Goal: Task Accomplishment & Management: Manage account settings

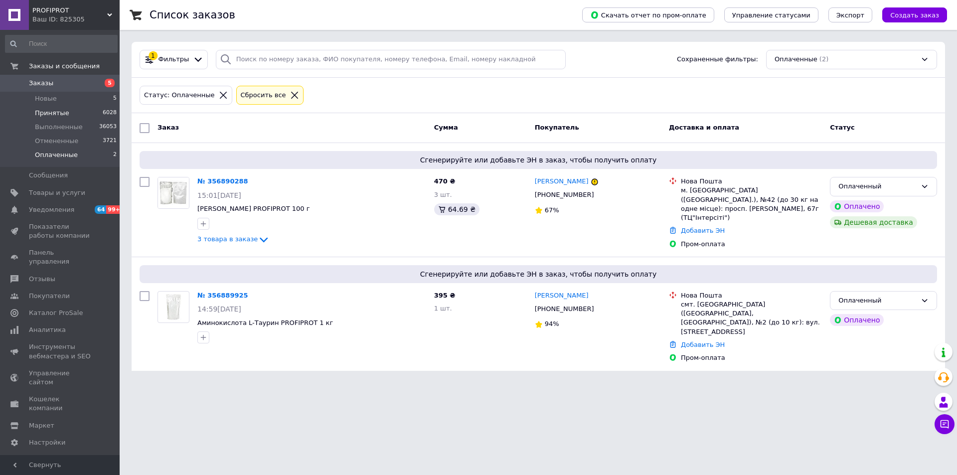
click at [68, 106] on li "Принятые 6028" at bounding box center [61, 113] width 123 height 14
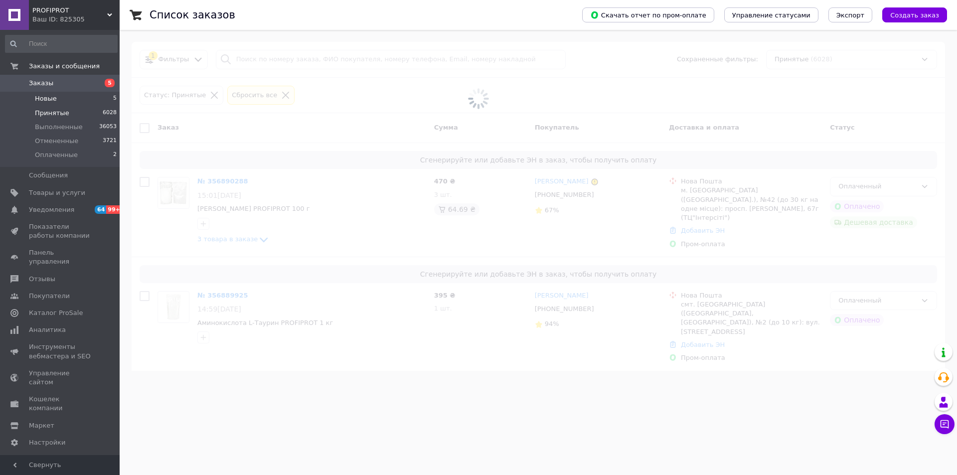
click at [69, 94] on li "Новые 5" at bounding box center [61, 99] width 123 height 14
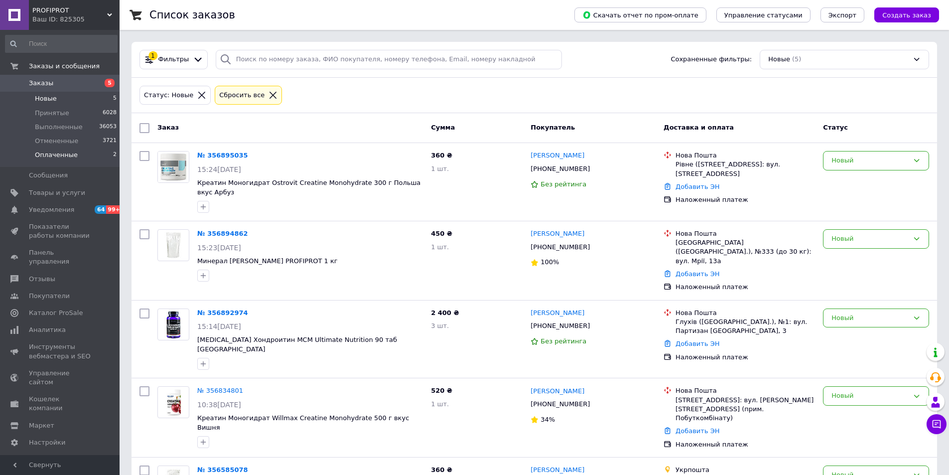
click at [59, 151] on span "Оплаченные" at bounding box center [56, 154] width 43 height 9
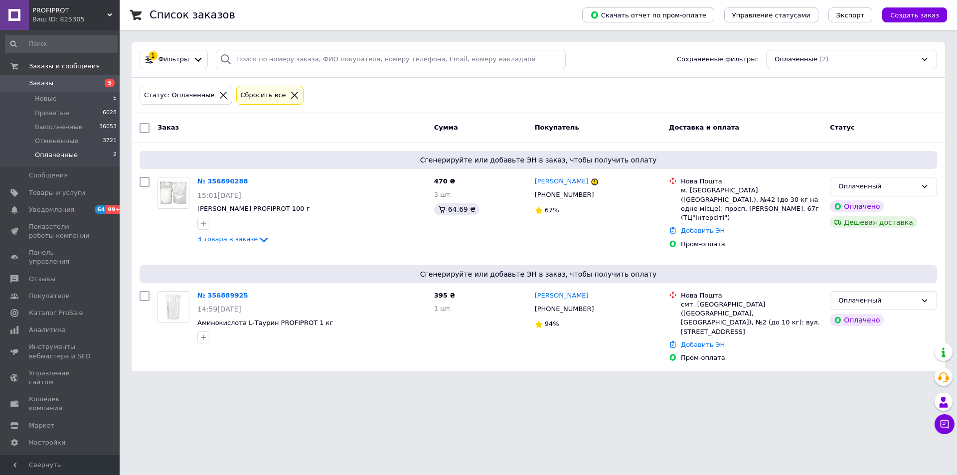
click at [45, 91] on link "Заказы 5" at bounding box center [61, 83] width 123 height 17
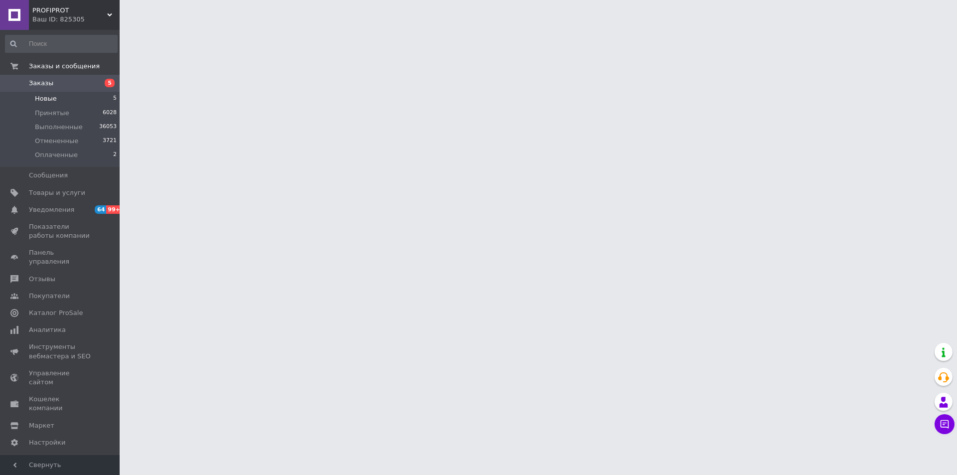
click at [47, 104] on li "Новые 5" at bounding box center [61, 99] width 123 height 14
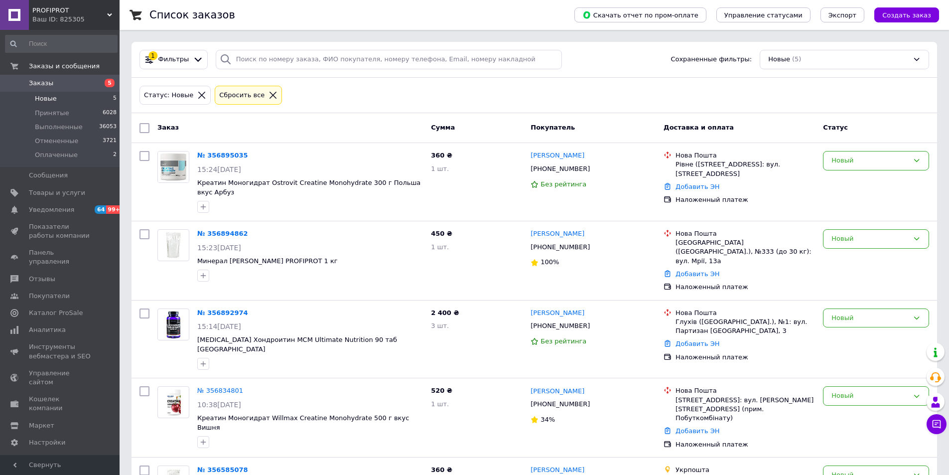
click at [269, 93] on icon at bounding box center [273, 95] width 9 height 9
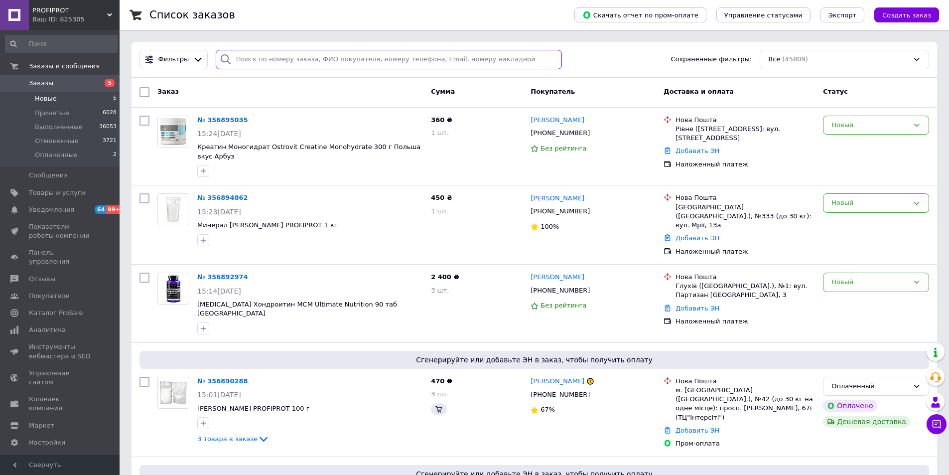
click at [268, 63] on input "search" at bounding box center [389, 59] width 347 height 19
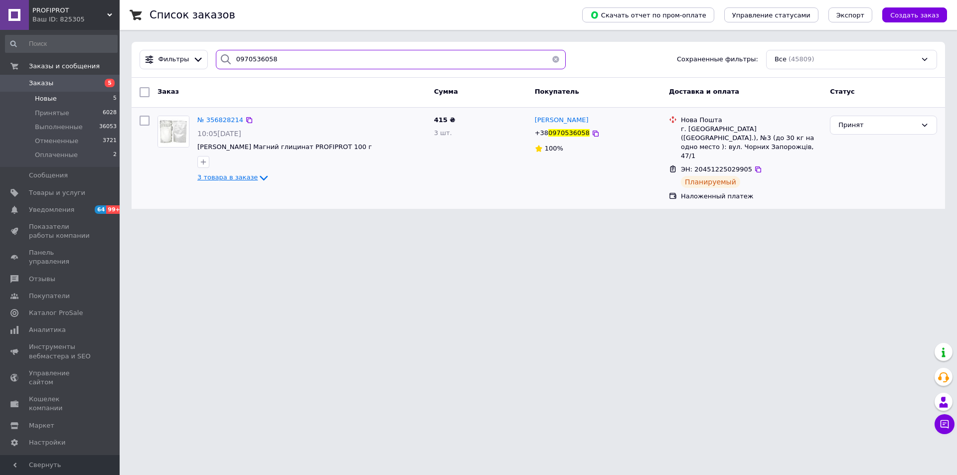
type input "0970536058"
click at [247, 176] on span "3 товара в заказе" at bounding box center [227, 177] width 60 height 7
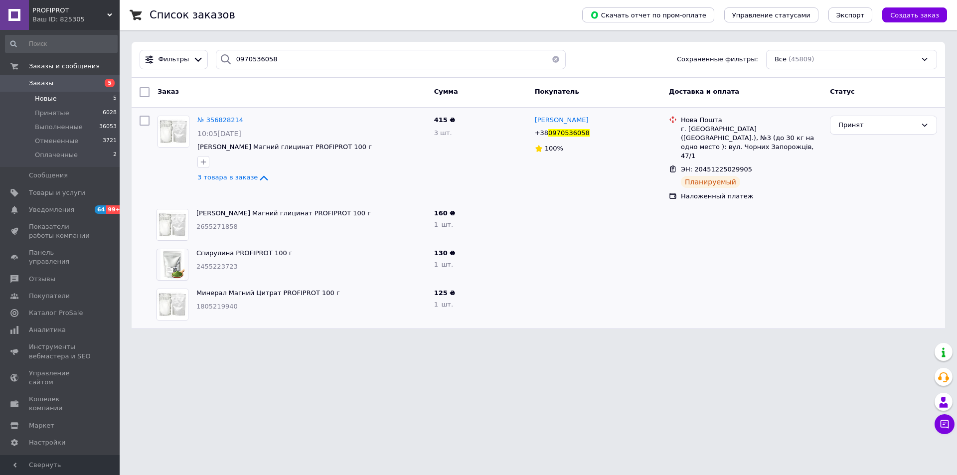
click at [283, 341] on html "PROFIPROT Ваш ID: 825305 Сайт PROFIPROT Кабинет покупателя Проверить состояние …" at bounding box center [478, 170] width 957 height 341
click at [403, 341] on html "PROFIPROT Ваш ID: 825305 Сайт PROFIPROT Кабинет покупателя Проверить состояние …" at bounding box center [478, 170] width 957 height 341
click at [53, 105] on li "Новые 5" at bounding box center [61, 99] width 123 height 14
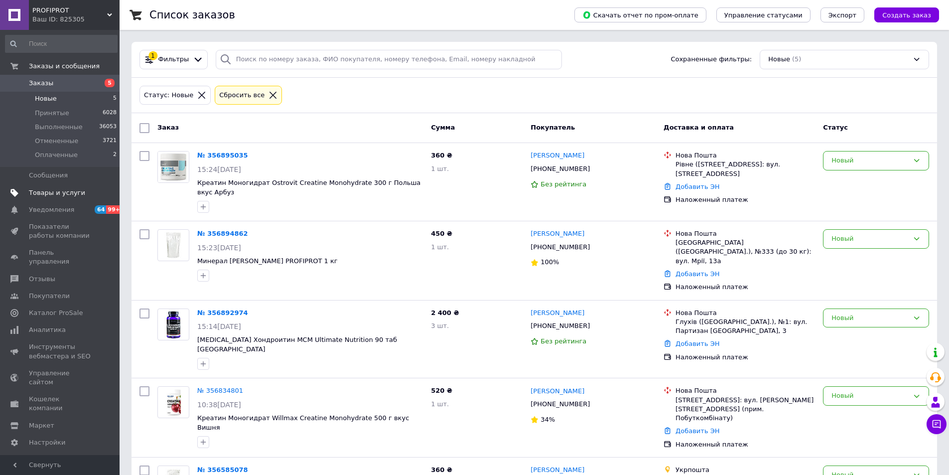
click at [44, 189] on span "Товары и услуги" at bounding box center [57, 192] width 56 height 9
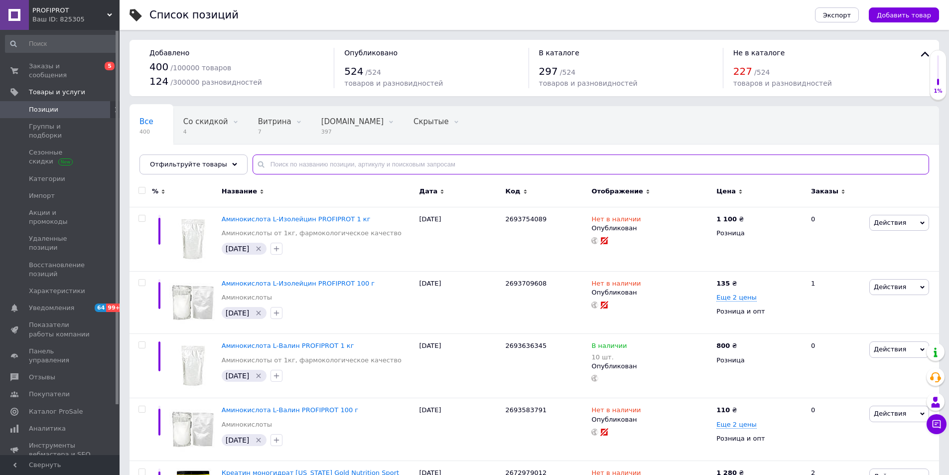
click at [284, 162] on input "text" at bounding box center [591, 164] width 677 height 20
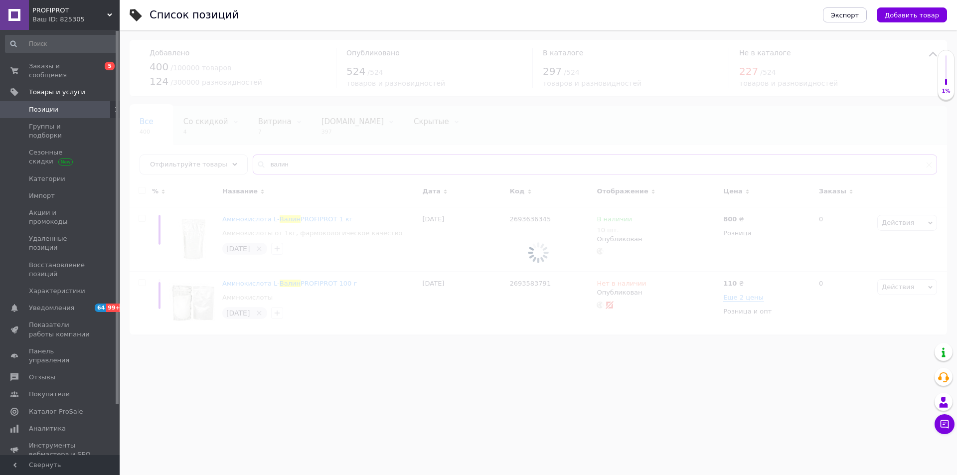
type input "валин"
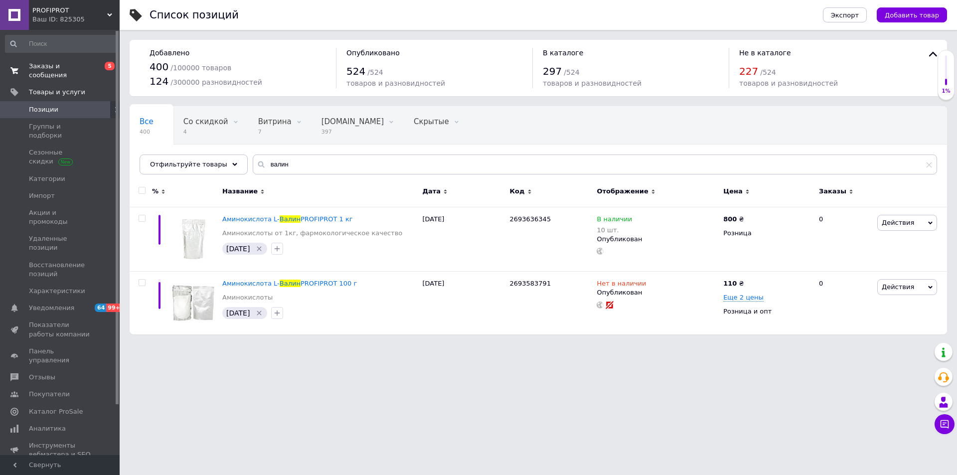
click at [70, 68] on span "Заказы и сообщения" at bounding box center [60, 71] width 63 height 18
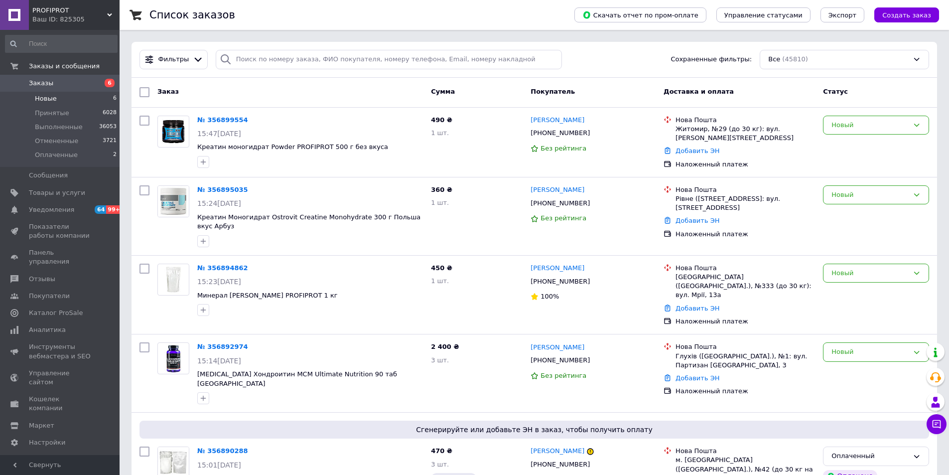
click at [56, 94] on li "Новые 6" at bounding box center [61, 99] width 123 height 14
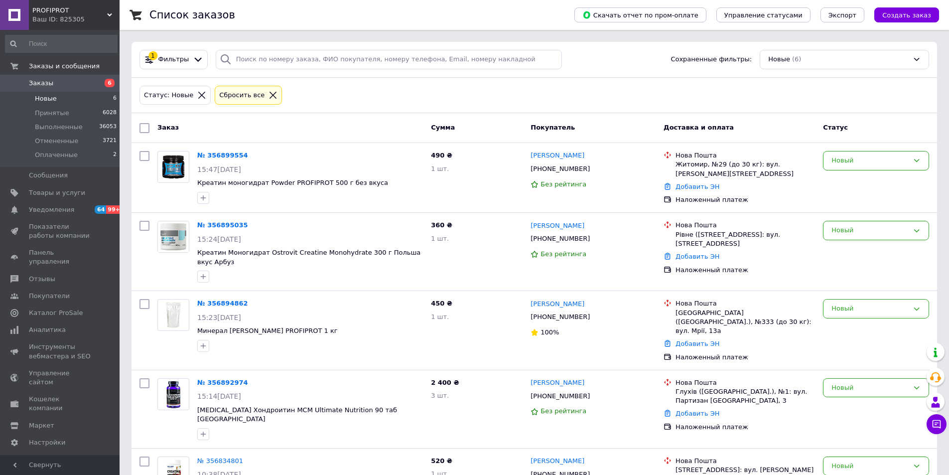
scroll to position [106, 0]
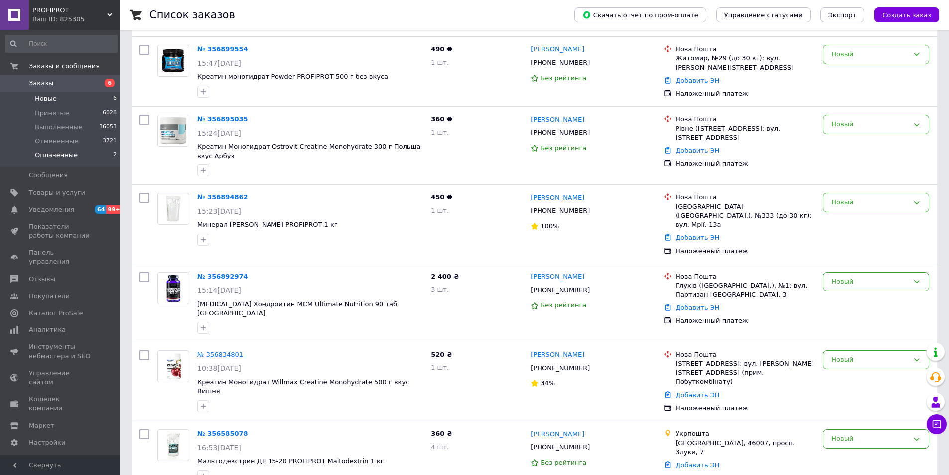
click at [87, 161] on li "Оплаченные 2" at bounding box center [61, 157] width 123 height 19
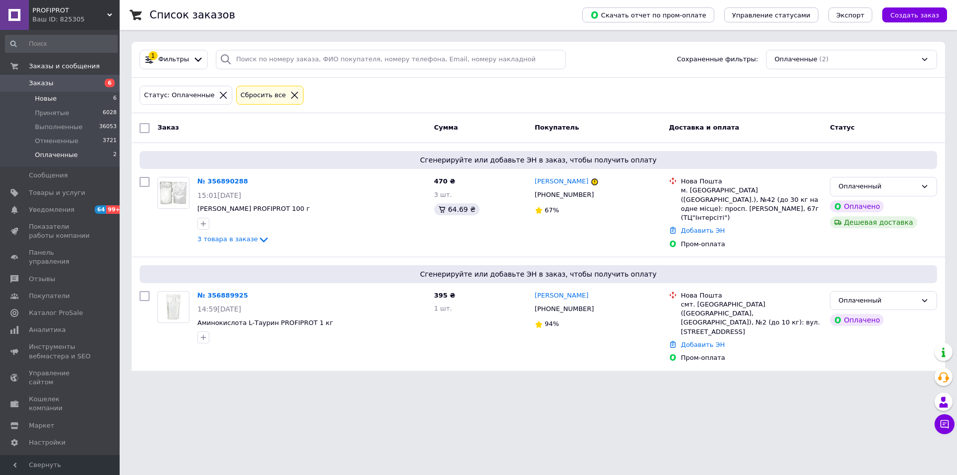
click at [55, 98] on li "Новые 6" at bounding box center [61, 99] width 123 height 14
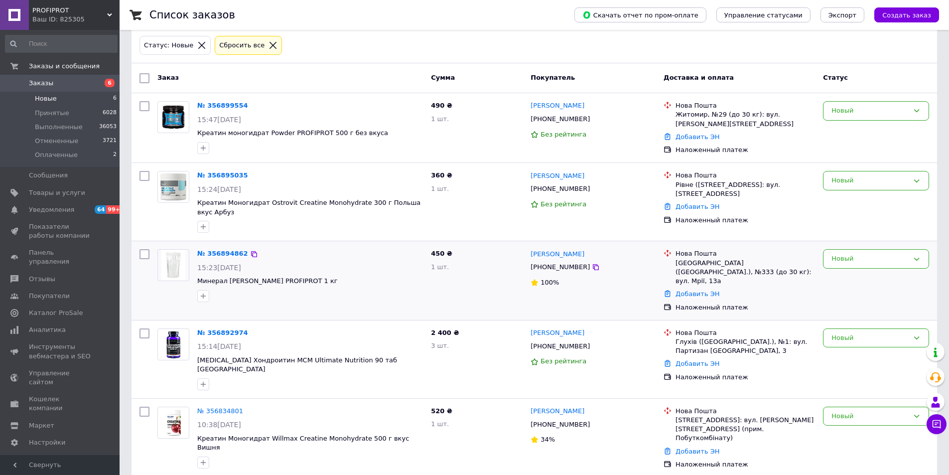
scroll to position [106, 0]
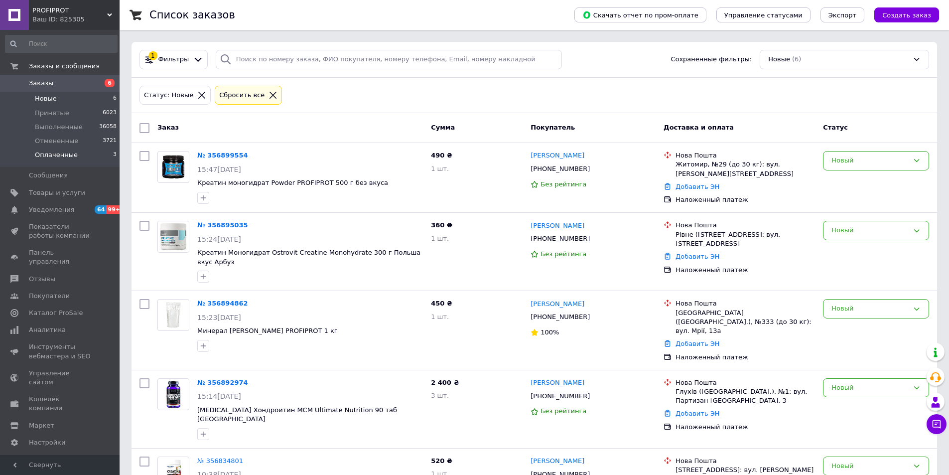
click at [72, 156] on li "Оплаченные 3" at bounding box center [61, 157] width 123 height 19
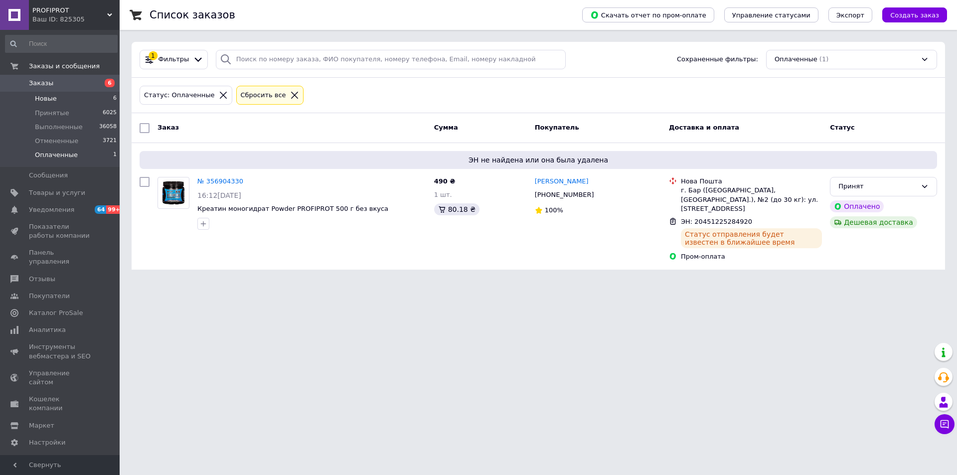
click at [53, 100] on span "Новые" at bounding box center [46, 98] width 22 height 9
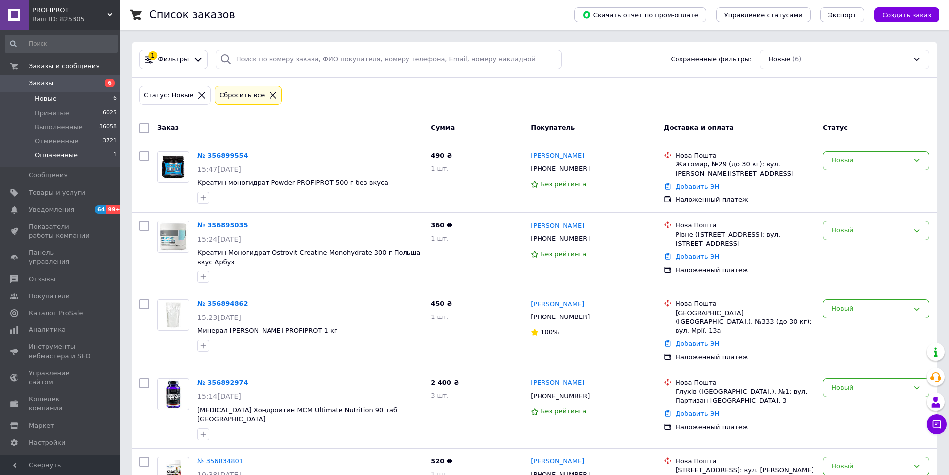
click at [57, 150] on span "Оплаченные" at bounding box center [56, 154] width 43 height 9
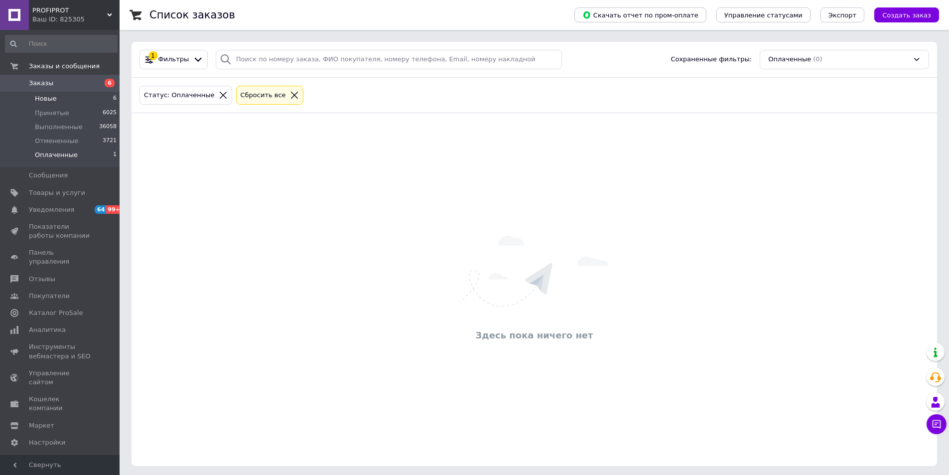
click at [41, 103] on span "Новые" at bounding box center [46, 98] width 22 height 9
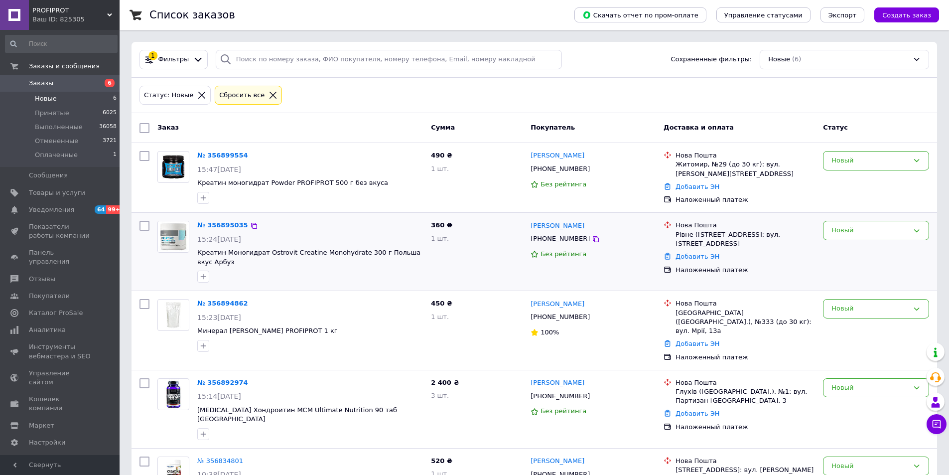
scroll to position [106, 0]
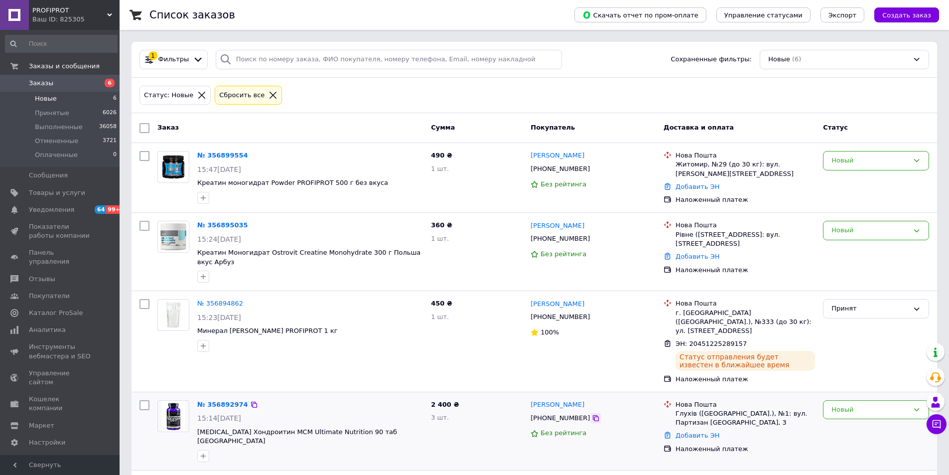
click at [592, 414] on icon at bounding box center [596, 418] width 8 height 8
click at [860, 421] on div "Новый" at bounding box center [876, 431] width 114 height 70
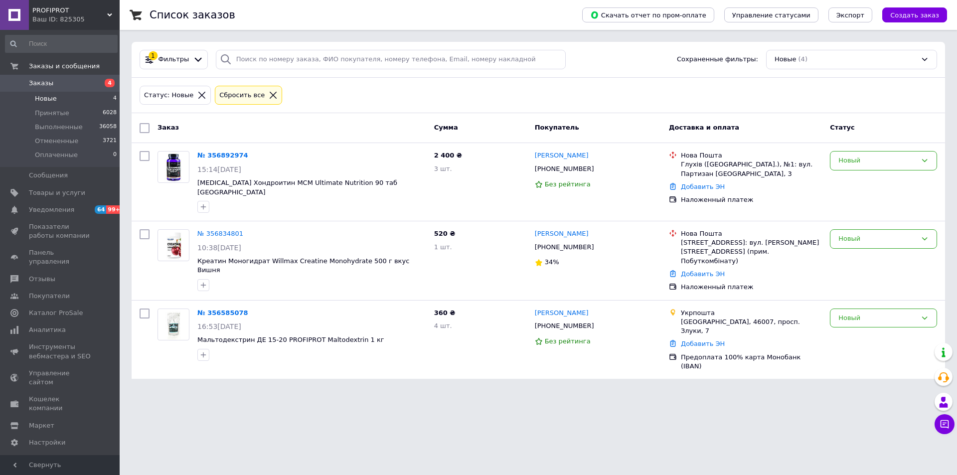
click at [269, 94] on icon at bounding box center [273, 95] width 9 height 9
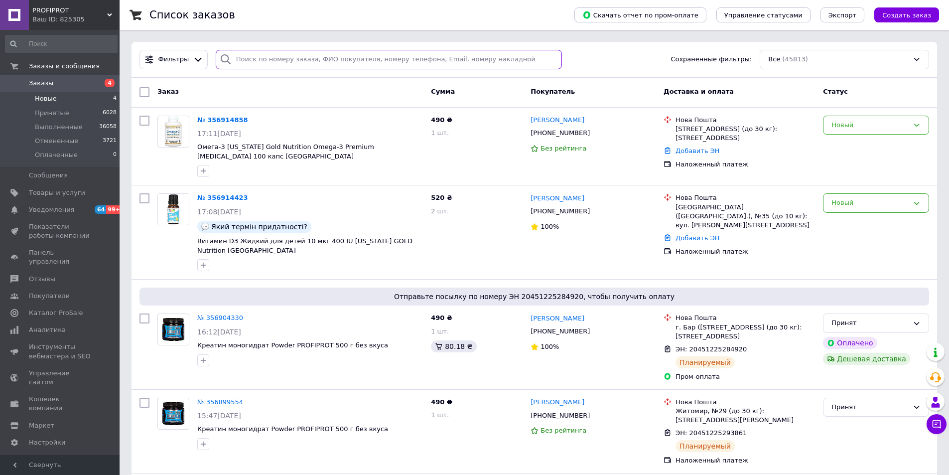
click at [262, 62] on input "search" at bounding box center [389, 59] width 347 height 19
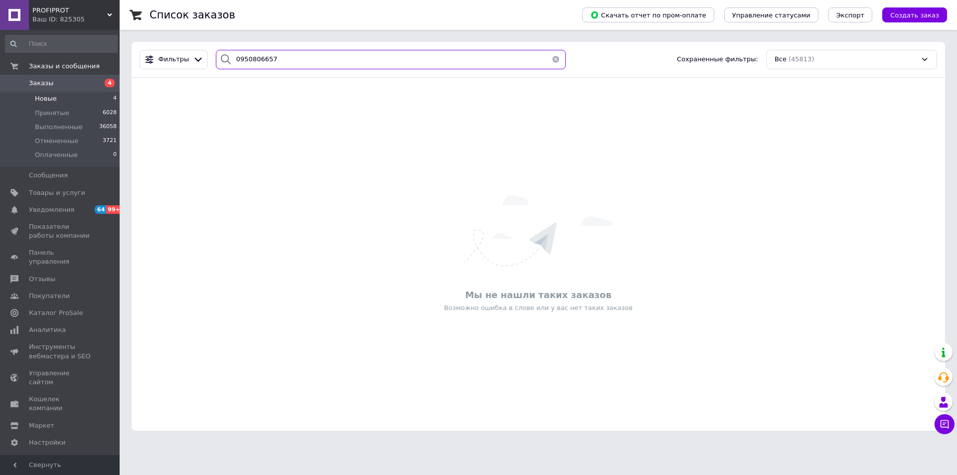
click at [250, 59] on input "0950806657" at bounding box center [391, 59] width 350 height 19
type input "0950806657"
click at [52, 97] on span "Новые" at bounding box center [46, 98] width 22 height 9
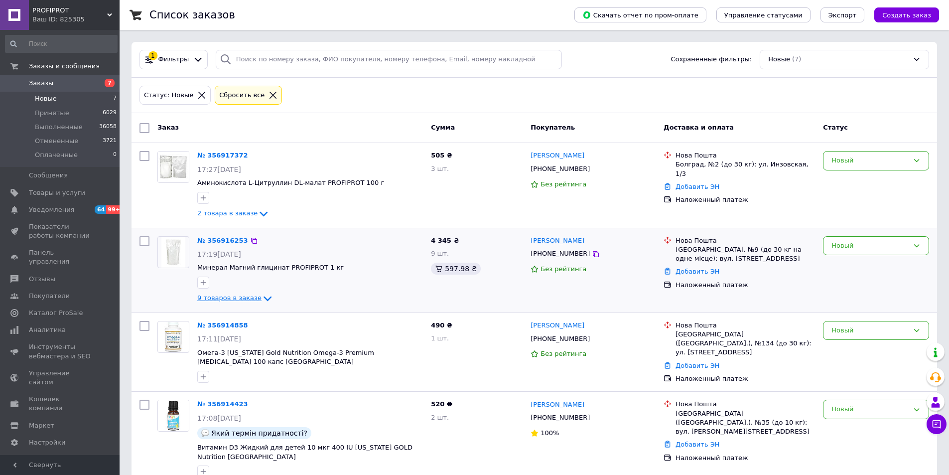
click at [243, 296] on span "9 товаров в заказе" at bounding box center [229, 297] width 64 height 7
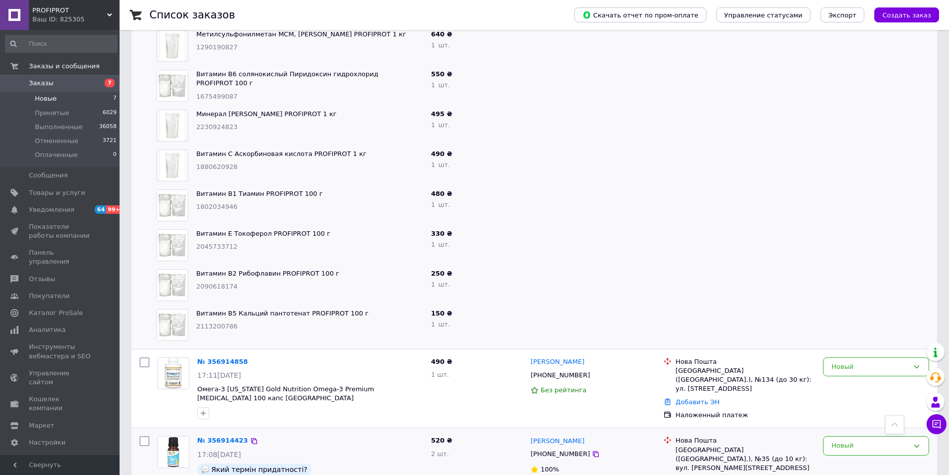
scroll to position [273, 0]
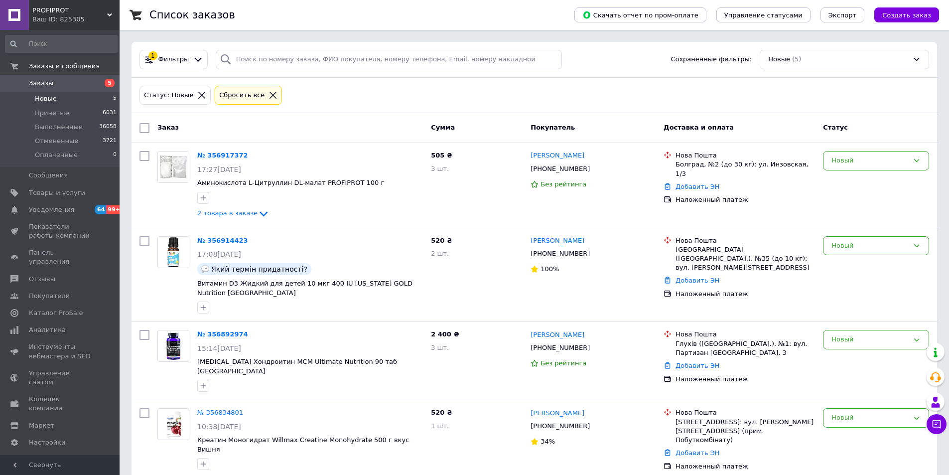
click at [270, 93] on icon at bounding box center [273, 95] width 7 height 7
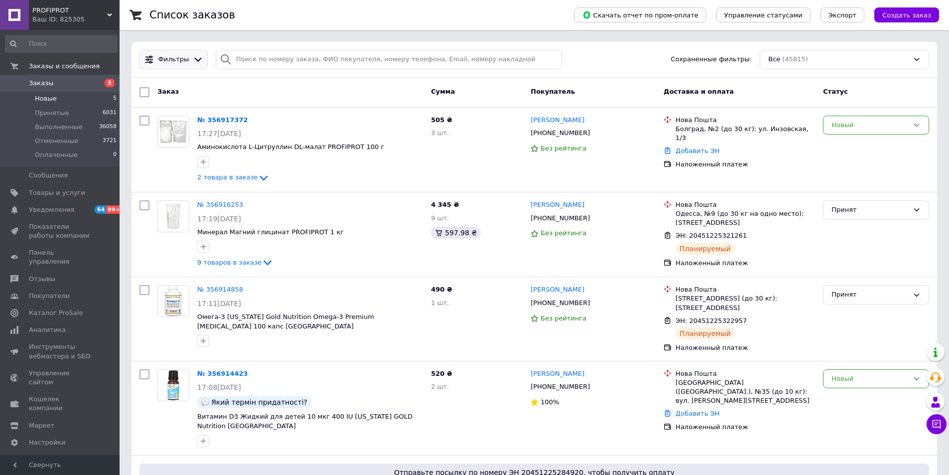
click at [169, 61] on span "Фильтры" at bounding box center [173, 59] width 31 height 9
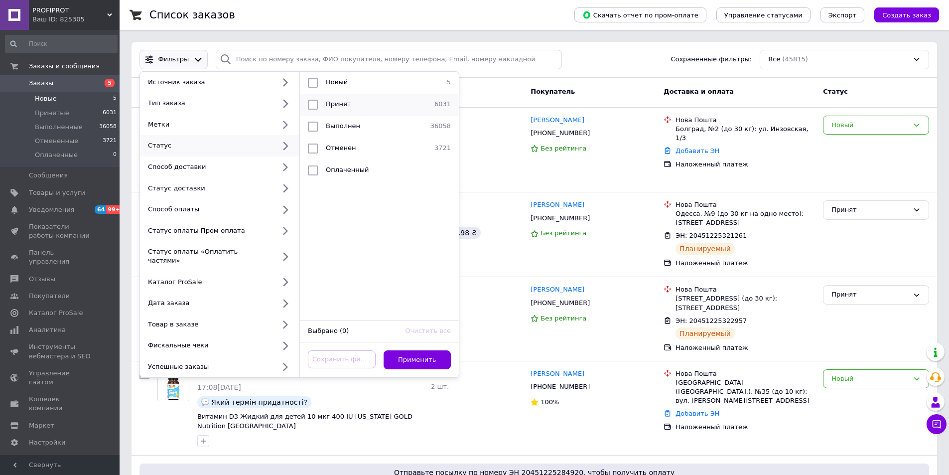
click at [329, 100] on span "Принят" at bounding box center [338, 103] width 25 height 7
checkbox input "true"
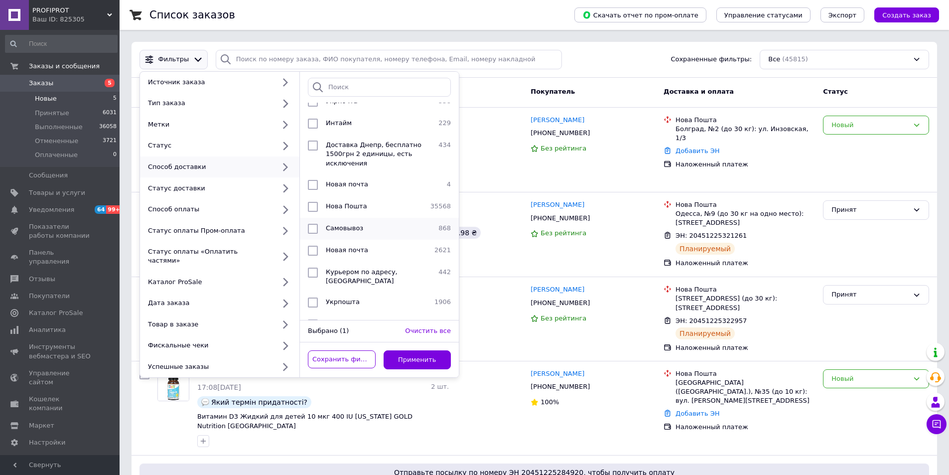
scroll to position [116, 0]
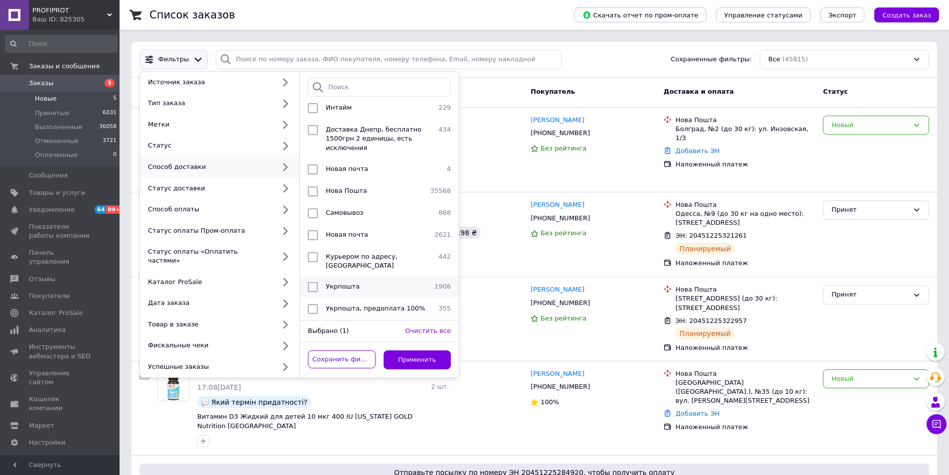
click at [329, 282] on span "Укрпошта" at bounding box center [343, 285] width 34 height 7
checkbox input "true"
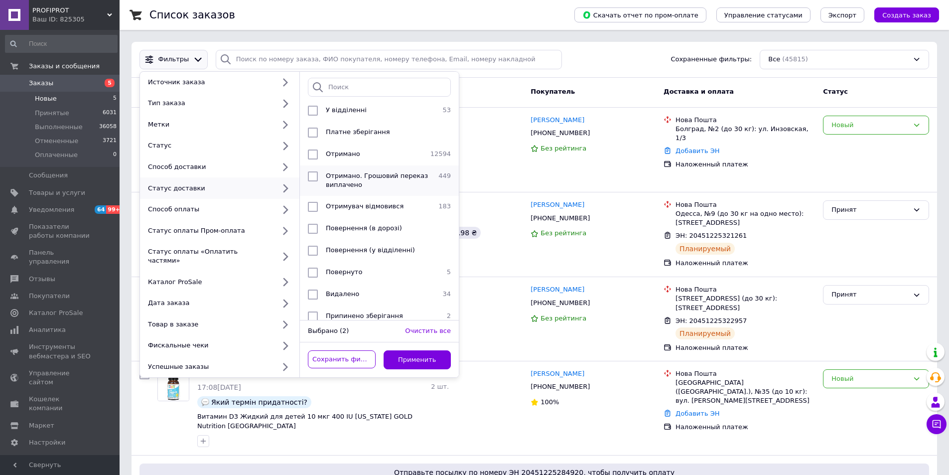
scroll to position [0, 0]
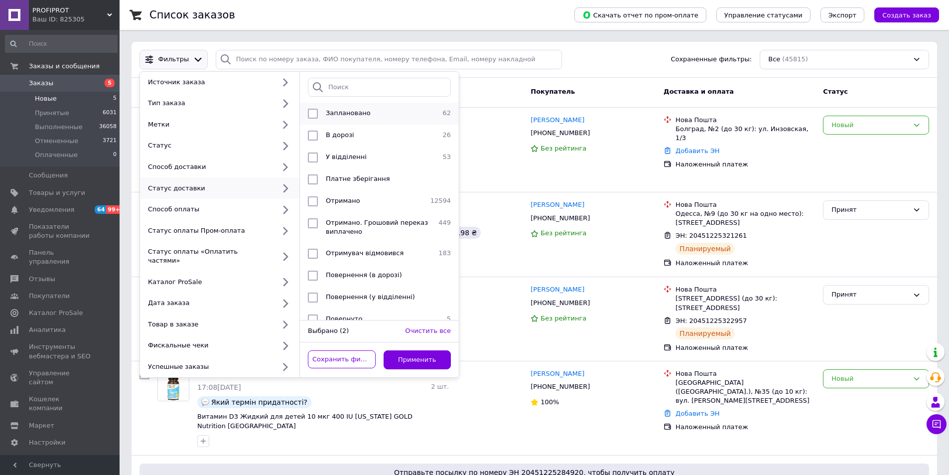
click at [341, 111] on span "Заплановано" at bounding box center [348, 112] width 45 height 7
checkbox input "true"
click at [424, 351] on button "Применить" at bounding box center [418, 359] width 68 height 19
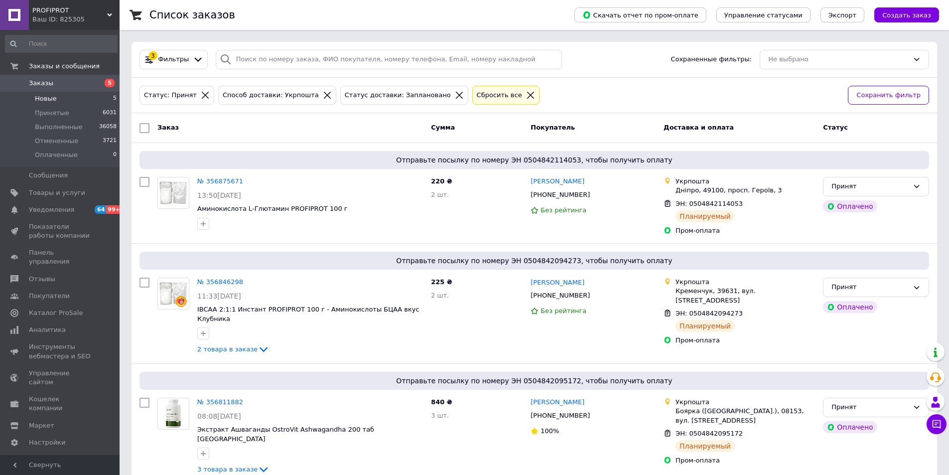
click at [57, 100] on li "Новые 5" at bounding box center [61, 99] width 123 height 14
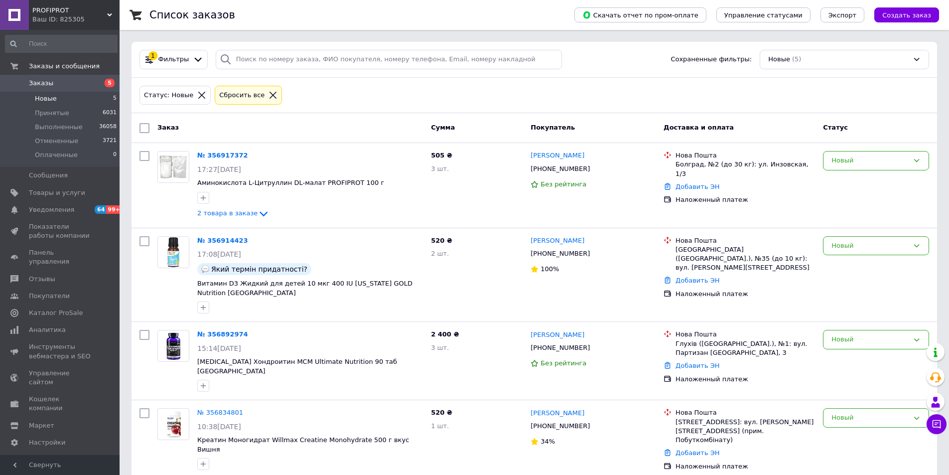
click at [270, 89] on div "Сбросить все" at bounding box center [248, 95] width 67 height 19
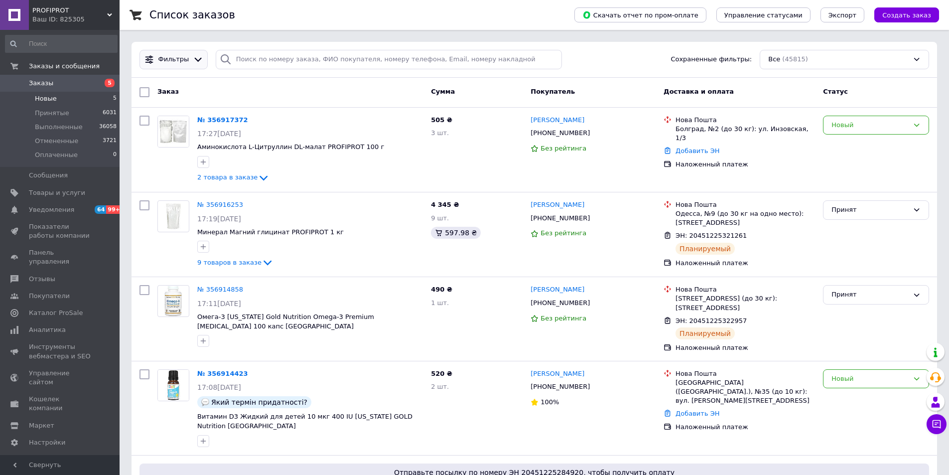
click at [193, 55] on icon at bounding box center [198, 59] width 10 height 10
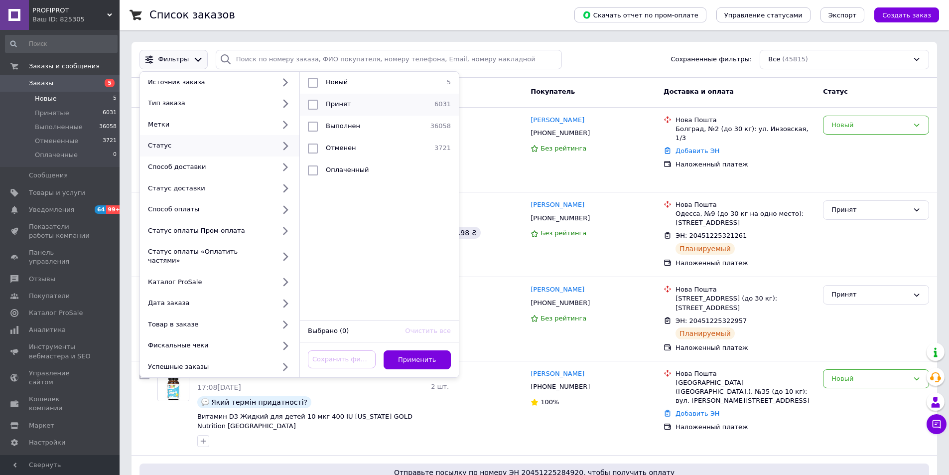
click at [361, 108] on div "Принят" at bounding box center [376, 105] width 109 height 10
checkbox input "true"
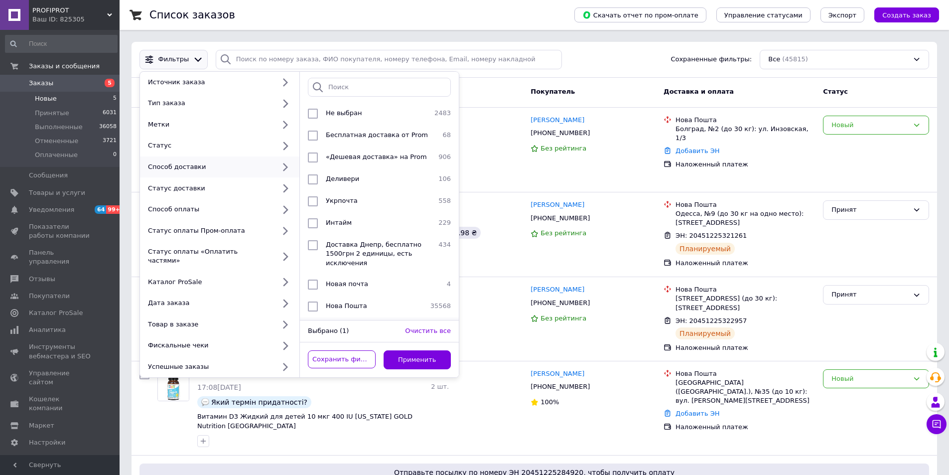
scroll to position [100, 0]
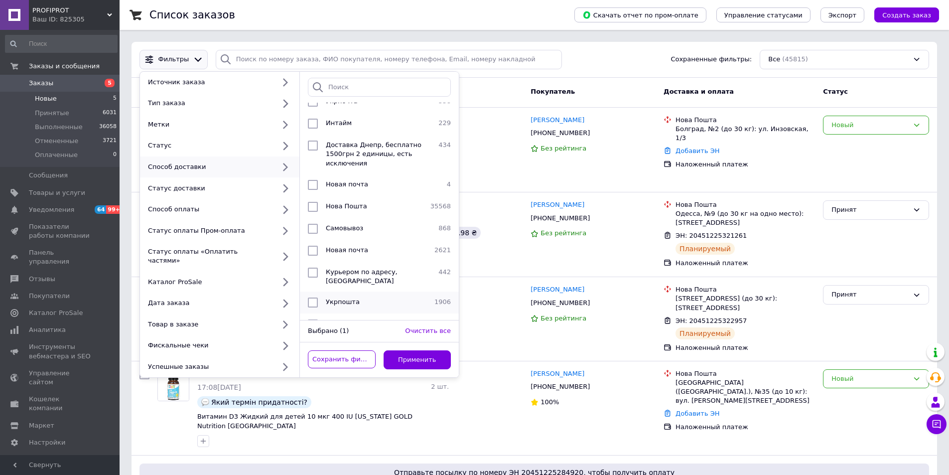
click at [342, 298] on span "Укрпошта" at bounding box center [343, 301] width 34 height 7
checkbox input "true"
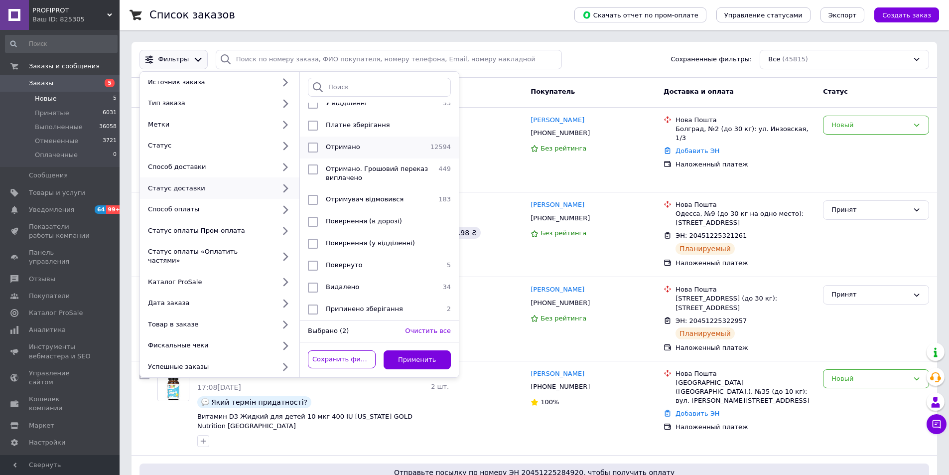
scroll to position [0, 0]
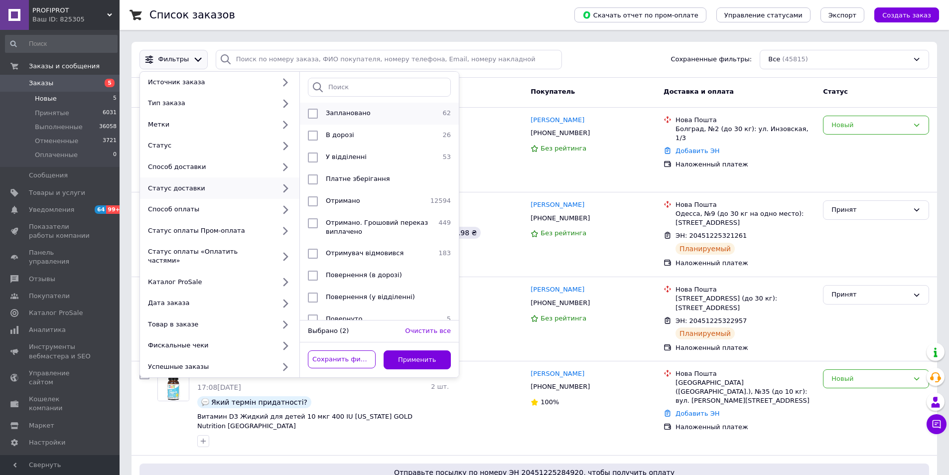
click at [358, 113] on span "Заплановано" at bounding box center [348, 112] width 45 height 7
checkbox input "true"
click at [404, 350] on button "Применить" at bounding box center [418, 359] width 68 height 19
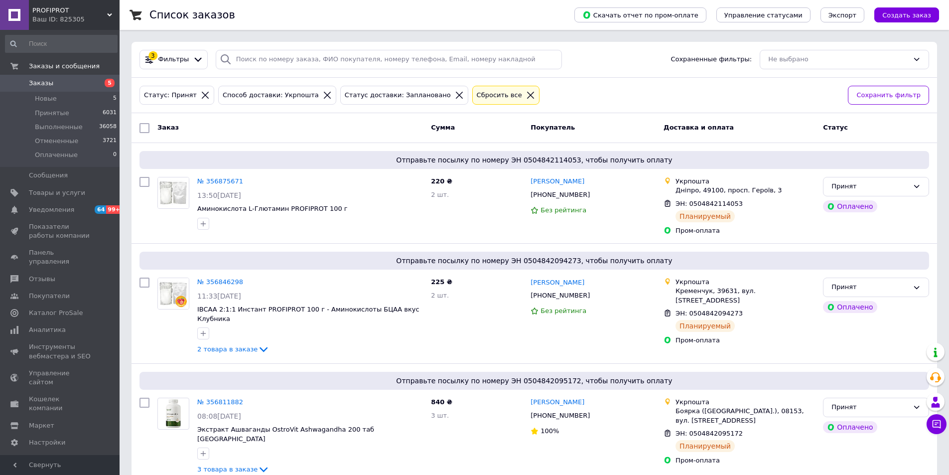
click at [143, 131] on input "checkbox" at bounding box center [144, 128] width 10 height 10
checkbox input "true"
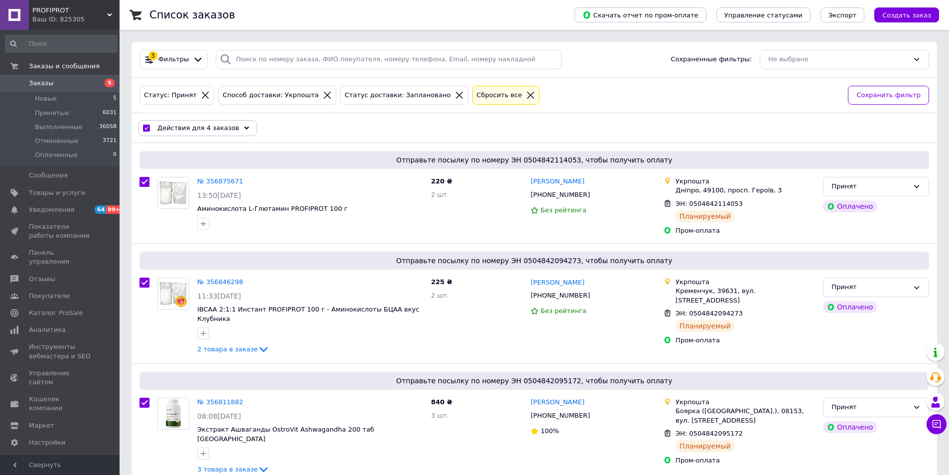
click at [185, 127] on span "Действия для 4 заказов" at bounding box center [198, 128] width 82 height 9
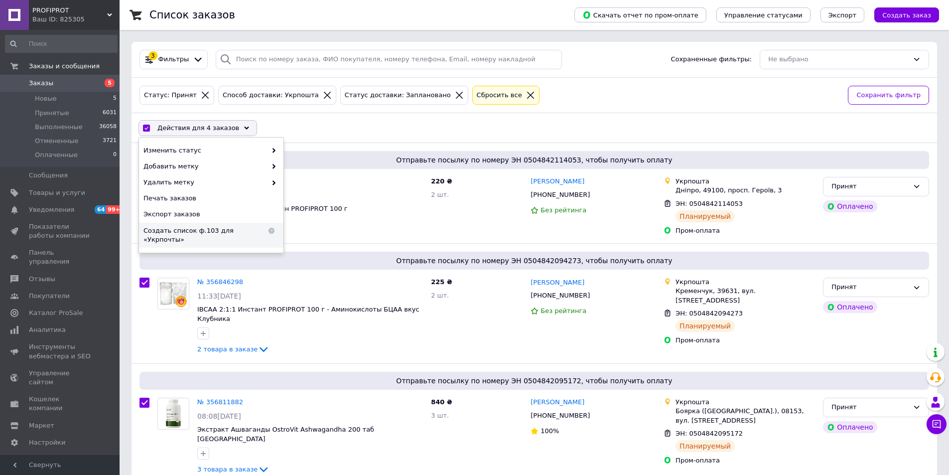
click at [202, 232] on span "Создать список ф.103 для «Укрпочты»" at bounding box center [204, 235] width 123 height 18
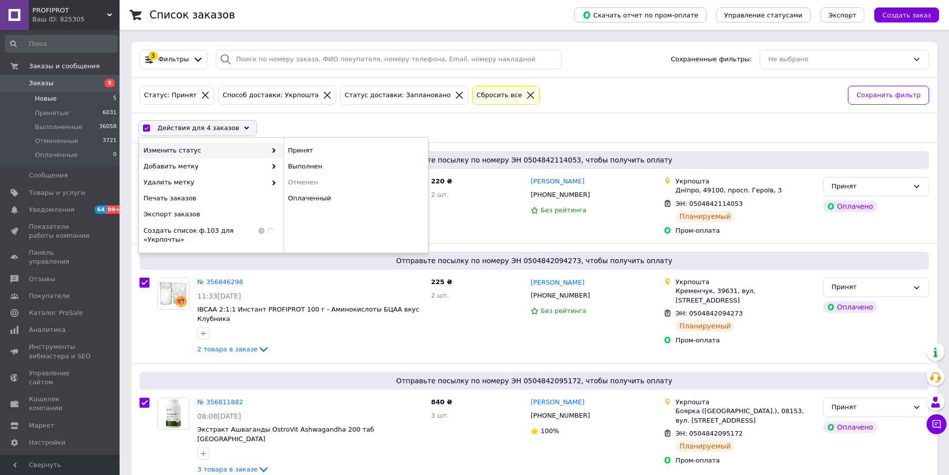
click at [52, 104] on li "Новые 5" at bounding box center [61, 99] width 123 height 14
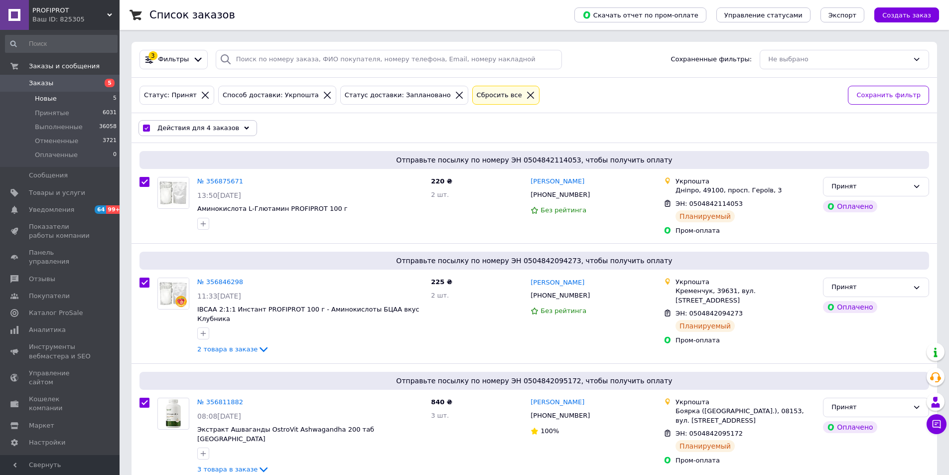
click at [54, 99] on span "Новые" at bounding box center [46, 98] width 22 height 9
click at [34, 107] on li "Принятые 6031" at bounding box center [61, 113] width 123 height 14
click at [44, 101] on span "Новые" at bounding box center [46, 98] width 22 height 9
click at [59, 186] on link "Товары и услуги" at bounding box center [61, 192] width 123 height 17
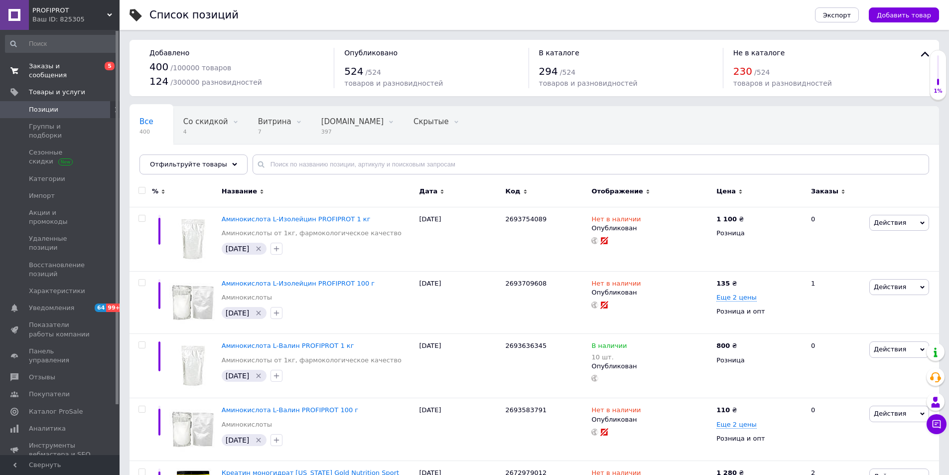
click at [70, 72] on link "Заказы и сообщения 0 5" at bounding box center [61, 71] width 123 height 26
